Goal: Transaction & Acquisition: Purchase product/service

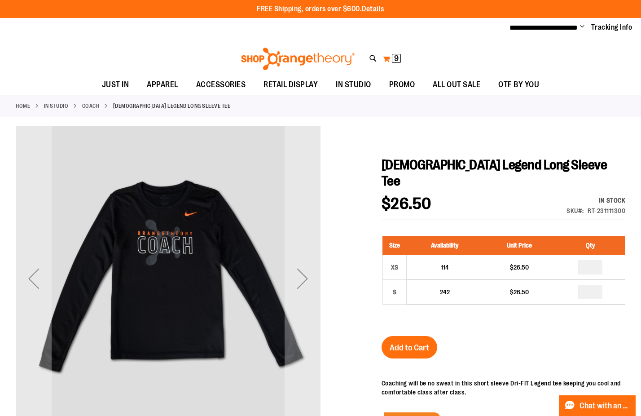
click at [397, 58] on span "9" at bounding box center [396, 58] width 4 height 9
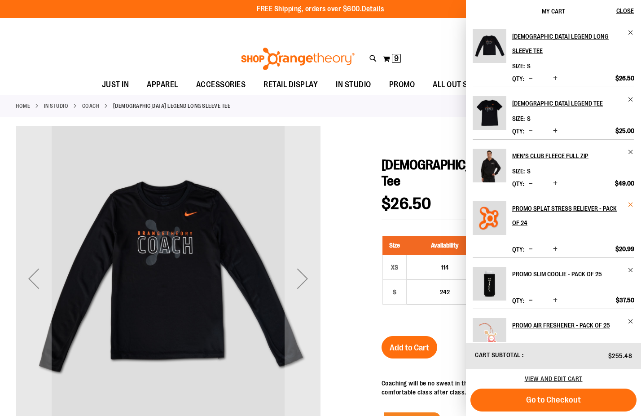
click at [629, 201] on span "Remove item" at bounding box center [631, 204] width 7 height 7
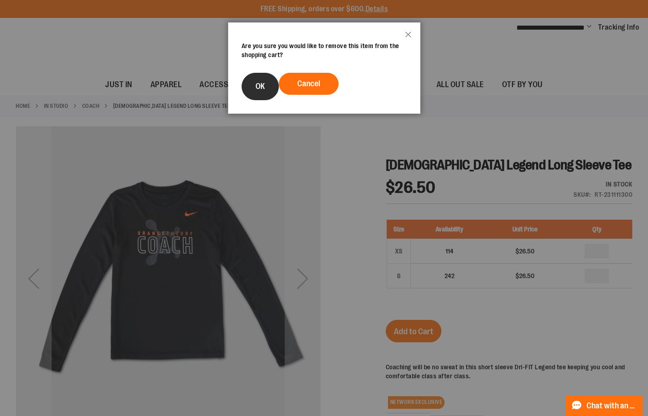
click at [262, 83] on span "OK" at bounding box center [260, 86] width 9 height 9
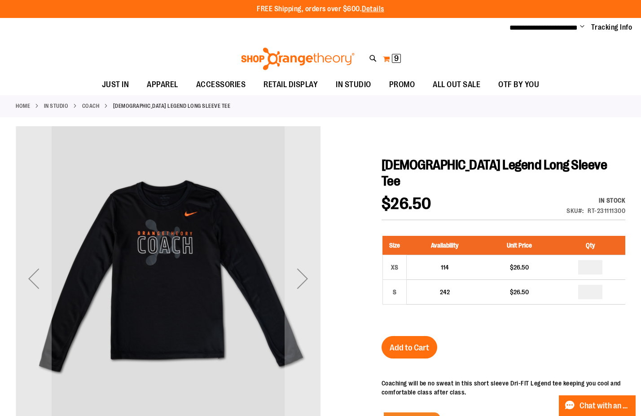
click at [397, 55] on span "9" at bounding box center [396, 58] width 4 height 9
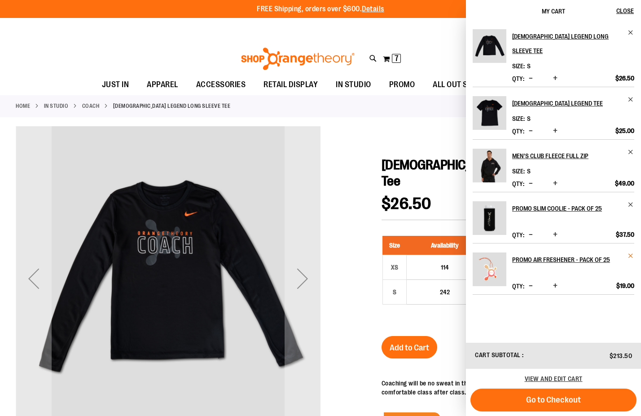
click at [633, 252] on span "Remove item" at bounding box center [631, 255] width 7 height 7
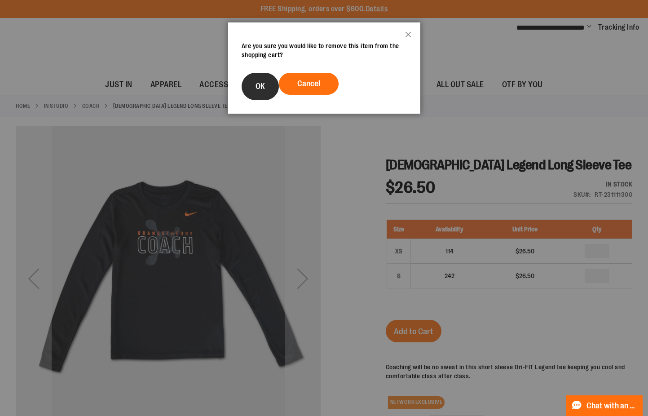
click at [261, 87] on span "OK" at bounding box center [260, 86] width 9 height 9
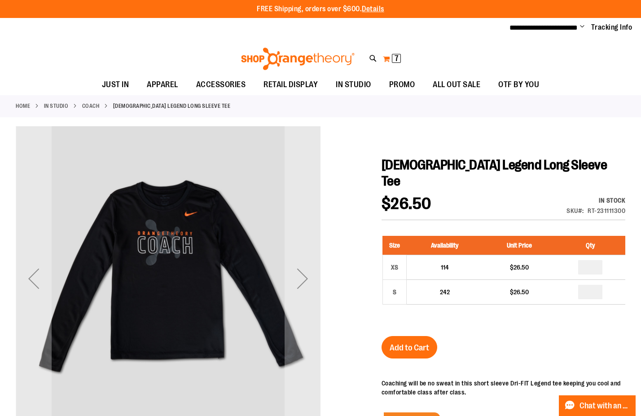
click at [385, 56] on button "My Cart 7 7 items" at bounding box center [392, 59] width 19 height 14
click at [386, 56] on button "My Cart 5 5 items" at bounding box center [392, 59] width 19 height 14
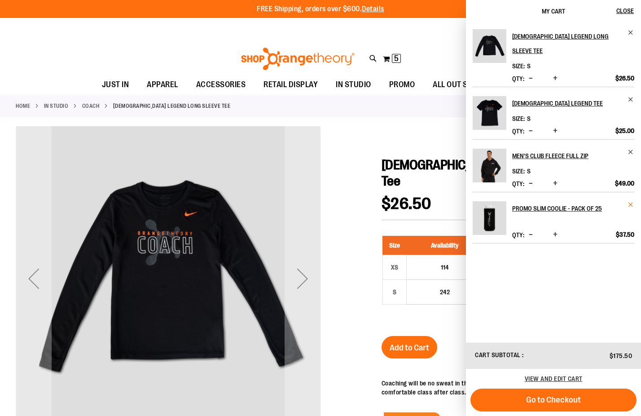
click at [631, 201] on span "Remove item" at bounding box center [631, 204] width 7 height 7
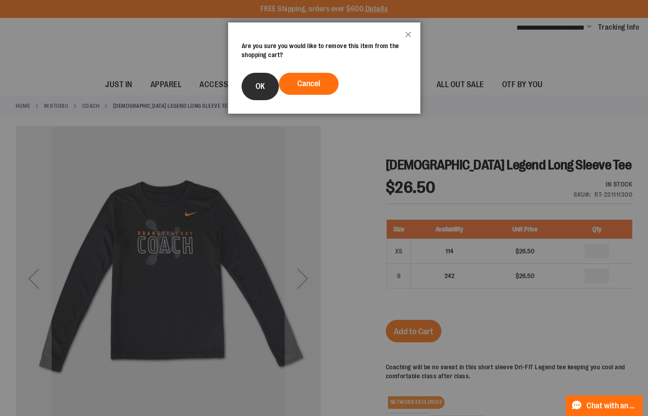
click at [244, 87] on button "OK" at bounding box center [260, 86] width 37 height 27
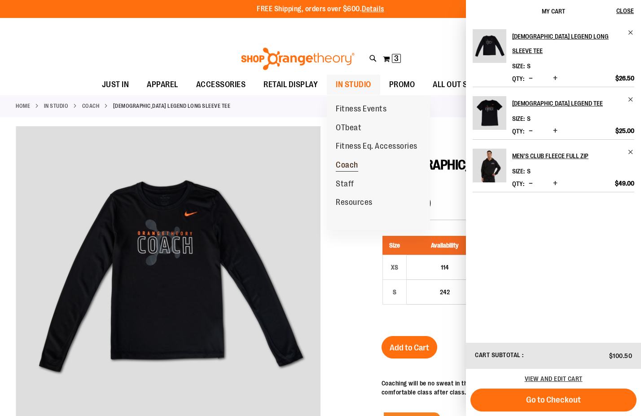
click at [349, 165] on span "Coach" at bounding box center [347, 165] width 22 height 11
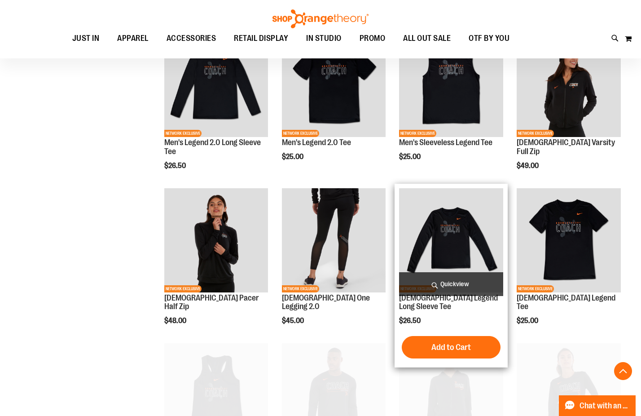
scroll to position [359, 0]
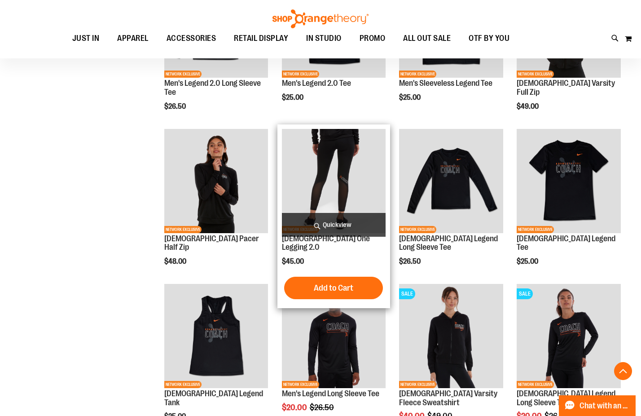
type input "**********"
click at [340, 180] on img "product" at bounding box center [334, 181] width 104 height 104
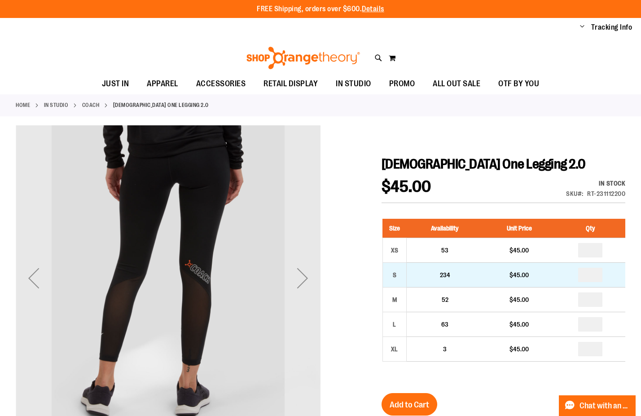
type input "**********"
click at [592, 274] on input "number" at bounding box center [590, 275] width 24 height 14
type input "*"
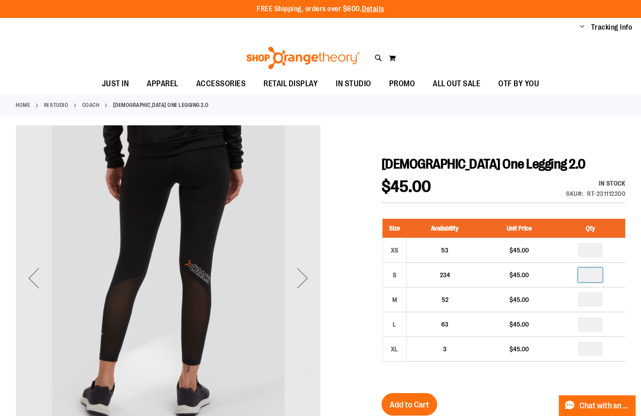
click at [522, 378] on div "Size Availability Unit Price Qty XS 53 $45.00 * S 234 $45.00 * M" at bounding box center [504, 297] width 244 height 174
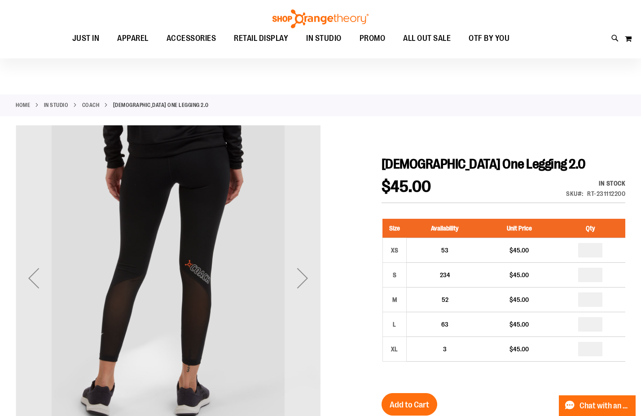
scroll to position [45, 0]
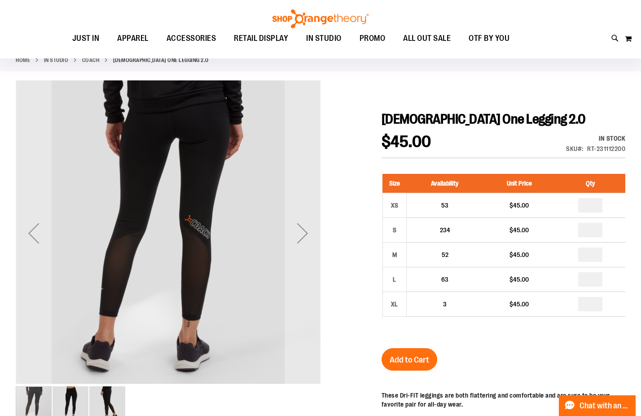
click at [417, 360] on span "Add to Cart" at bounding box center [410, 360] width 40 height 10
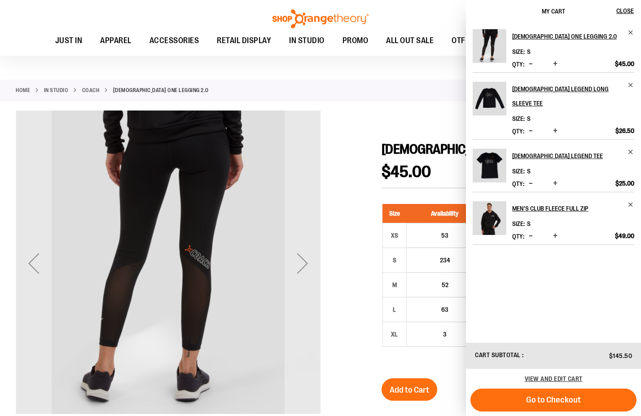
scroll to position [0, 0]
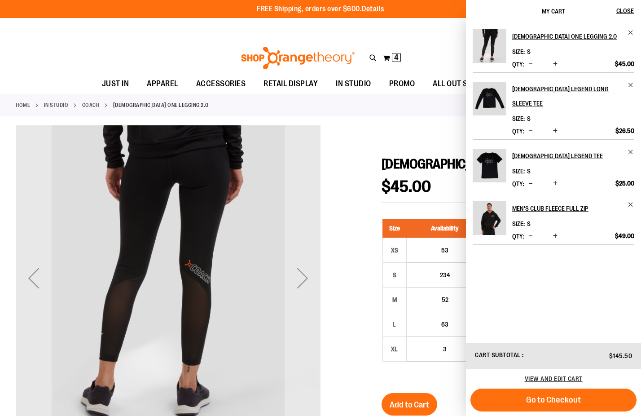
click at [361, 134] on div at bounding box center [321, 388] width 610 height 526
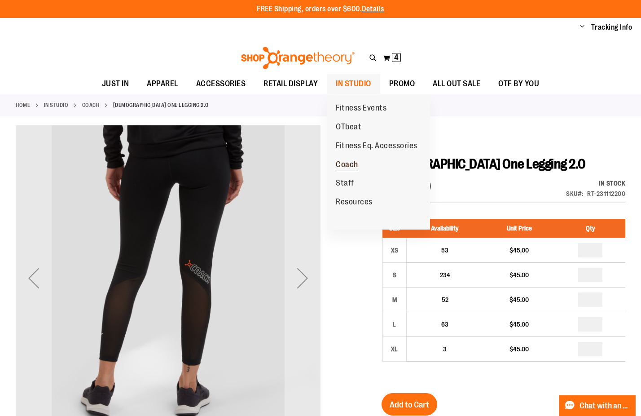
click at [352, 164] on span "Coach" at bounding box center [347, 165] width 22 height 11
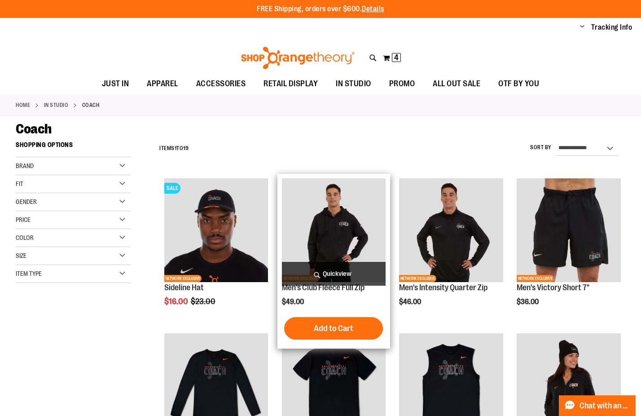
type input "**********"
click at [319, 225] on img "product" at bounding box center [334, 230] width 104 height 104
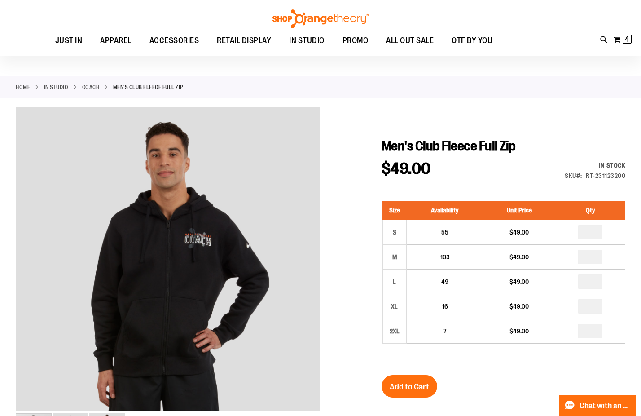
scroll to position [45, 0]
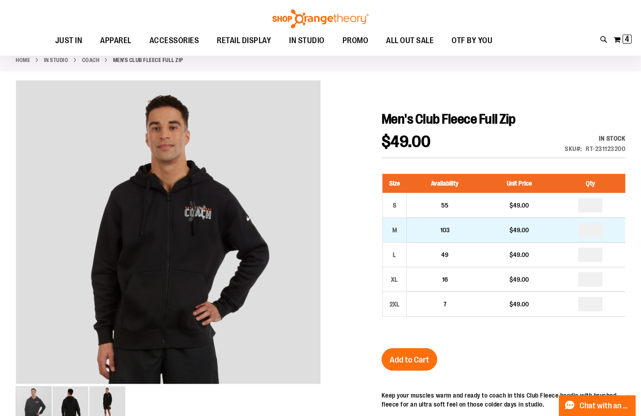
type input "**********"
click at [593, 233] on input "*" at bounding box center [590, 230] width 24 height 14
type input "*"
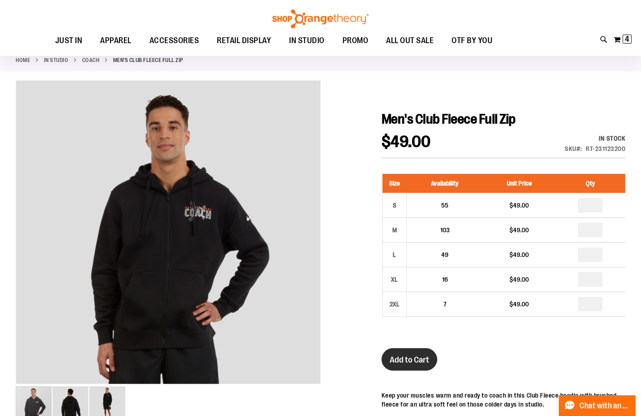
click at [419, 358] on span "Add to Cart" at bounding box center [410, 360] width 40 height 10
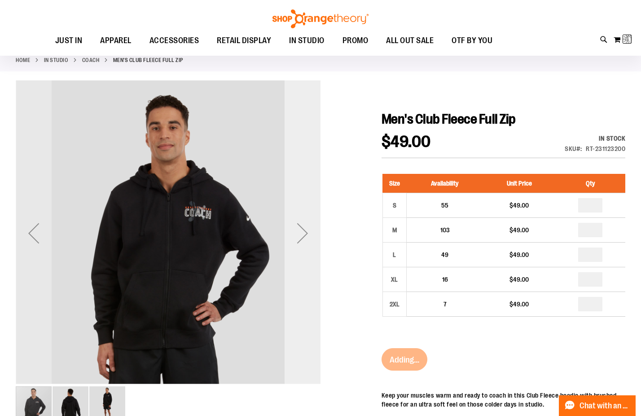
click at [299, 237] on div "Next" at bounding box center [303, 233] width 36 height 36
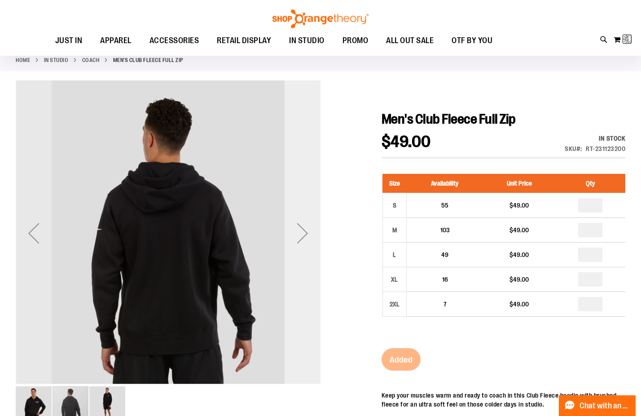
click at [299, 237] on div "Next" at bounding box center [303, 233] width 36 height 36
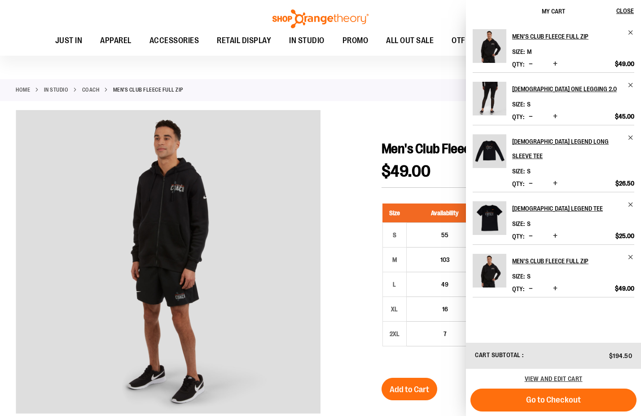
scroll to position [0, 0]
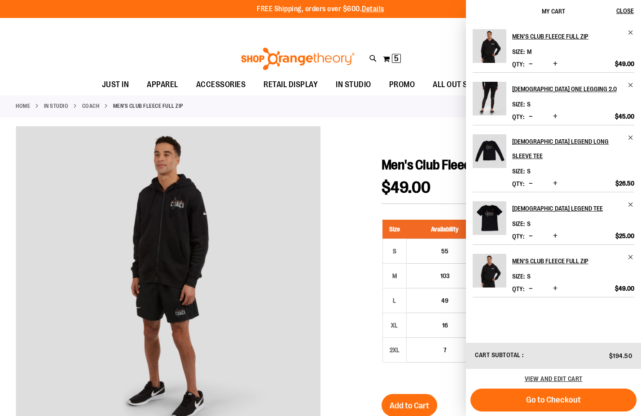
click at [355, 146] on div at bounding box center [321, 377] width 610 height 503
